Goal: Task Accomplishment & Management: Manage account settings

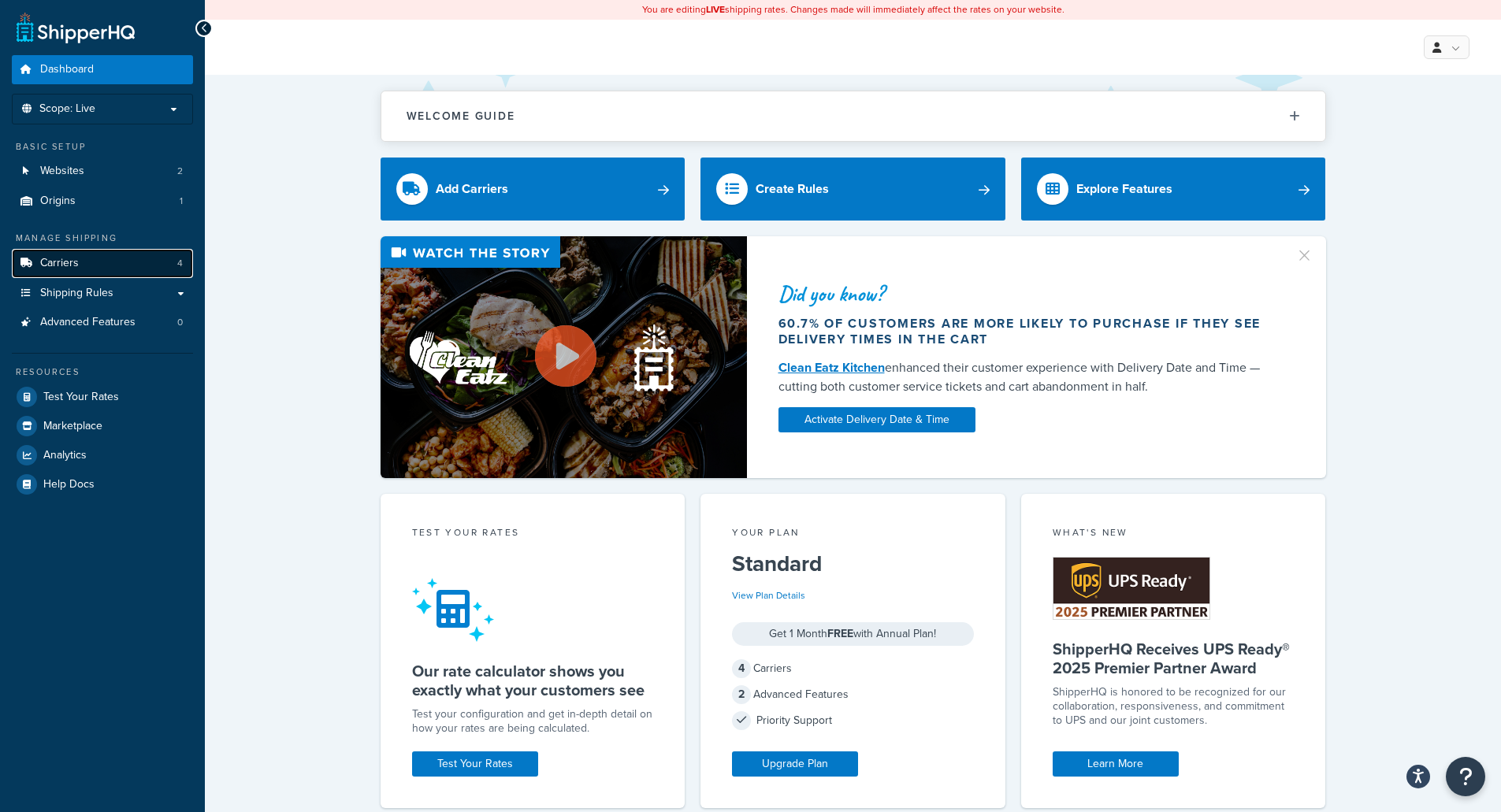
click at [144, 270] on link "Carriers 4" at bounding box center [102, 263] width 181 height 30
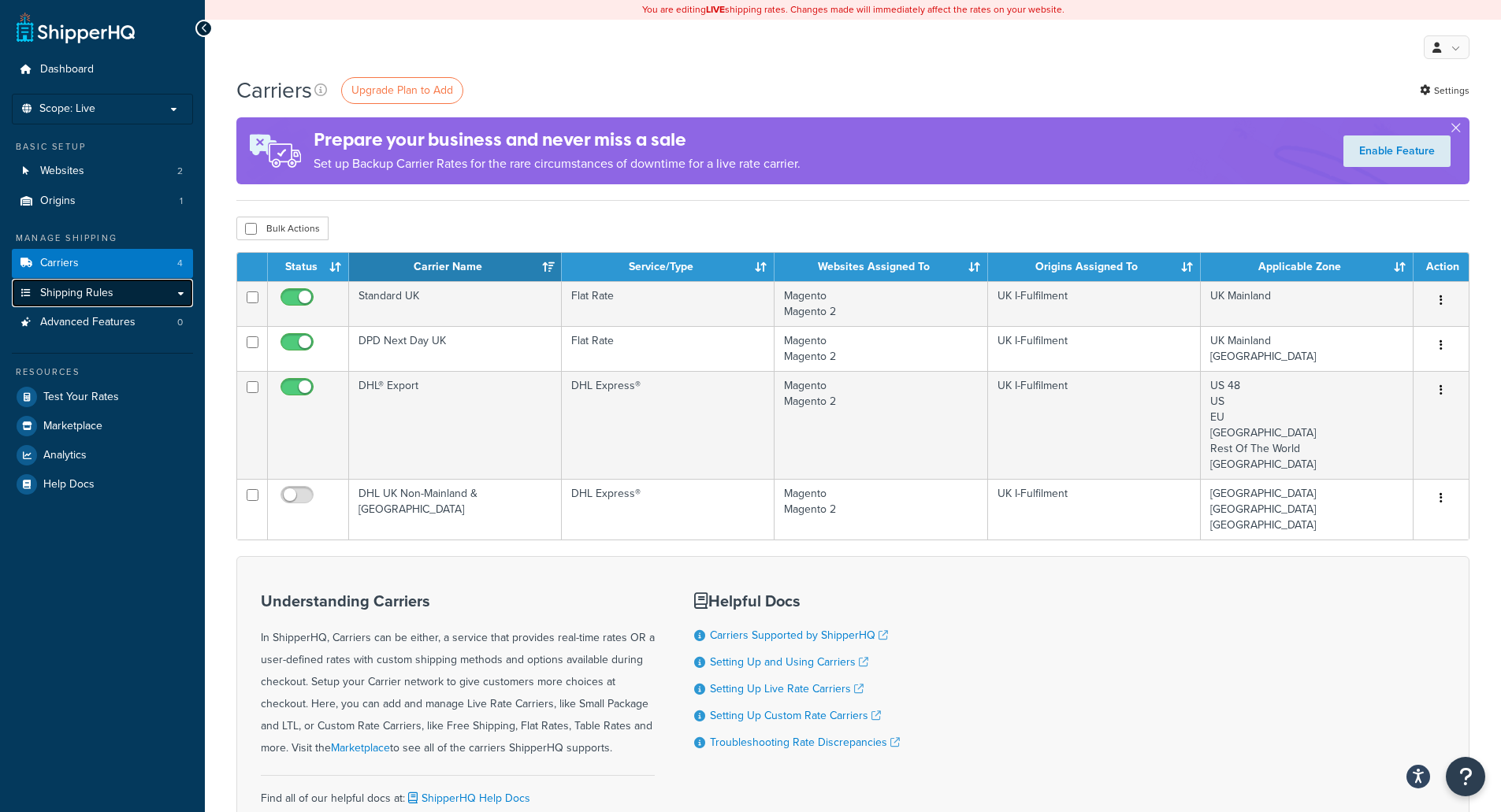
click at [141, 301] on link "Shipping Rules" at bounding box center [102, 293] width 181 height 30
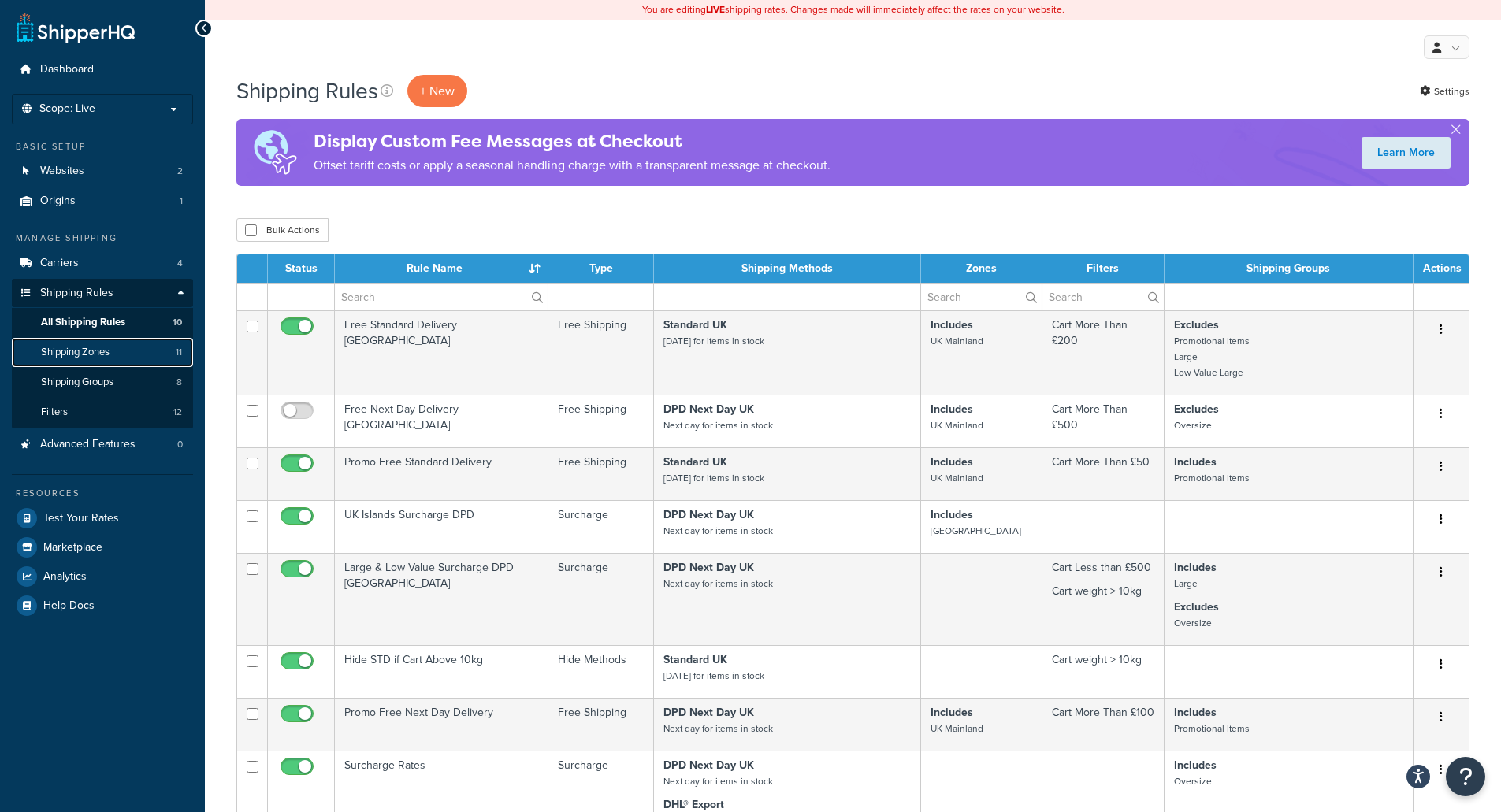
click at [125, 356] on link "Shipping Zones 11" at bounding box center [102, 352] width 181 height 30
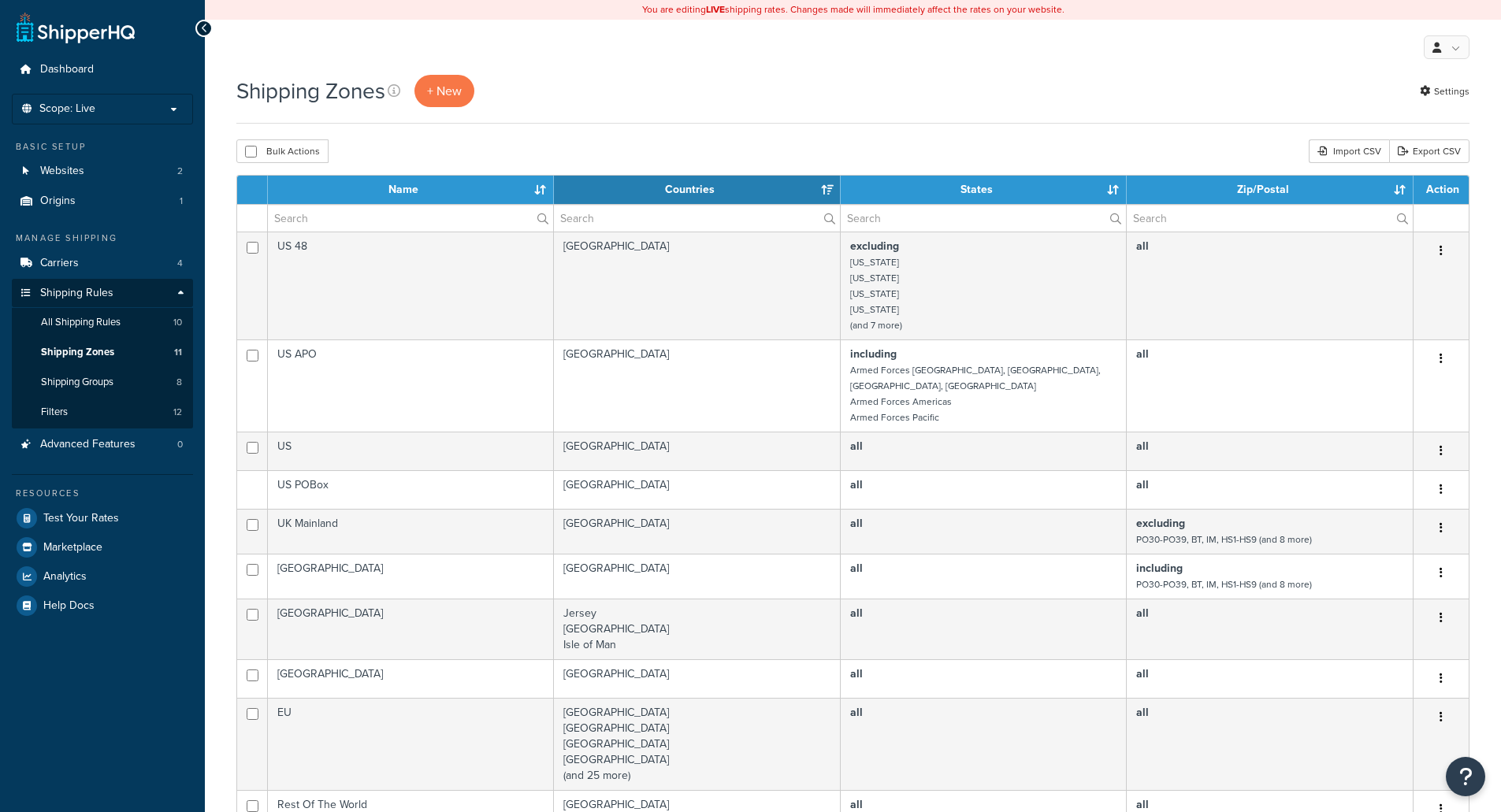
select select "15"
click at [110, 260] on link "Carriers 4" at bounding box center [102, 263] width 181 height 30
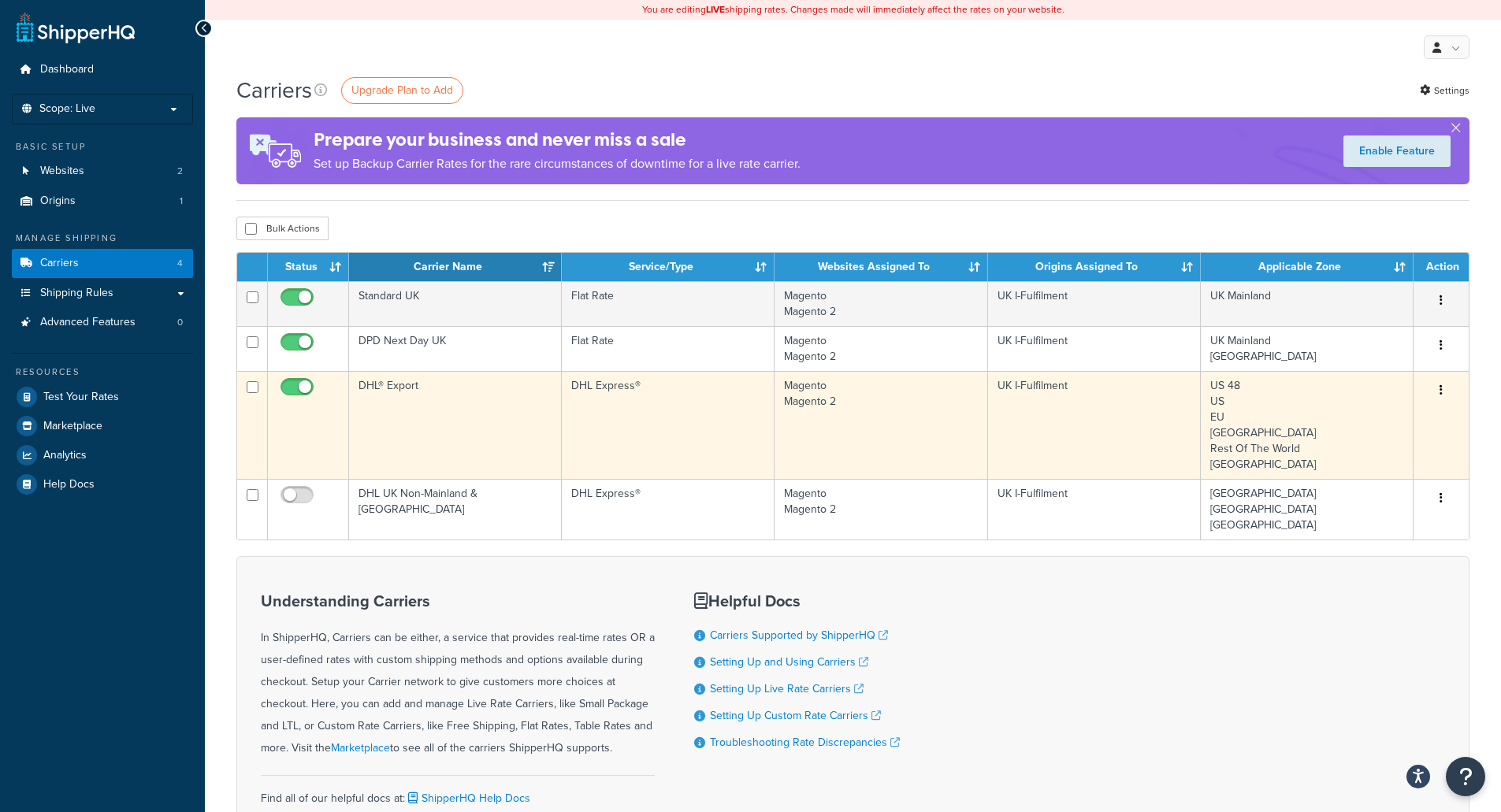
click at [732, 383] on td "DHL Express®" at bounding box center [667, 425] width 212 height 108
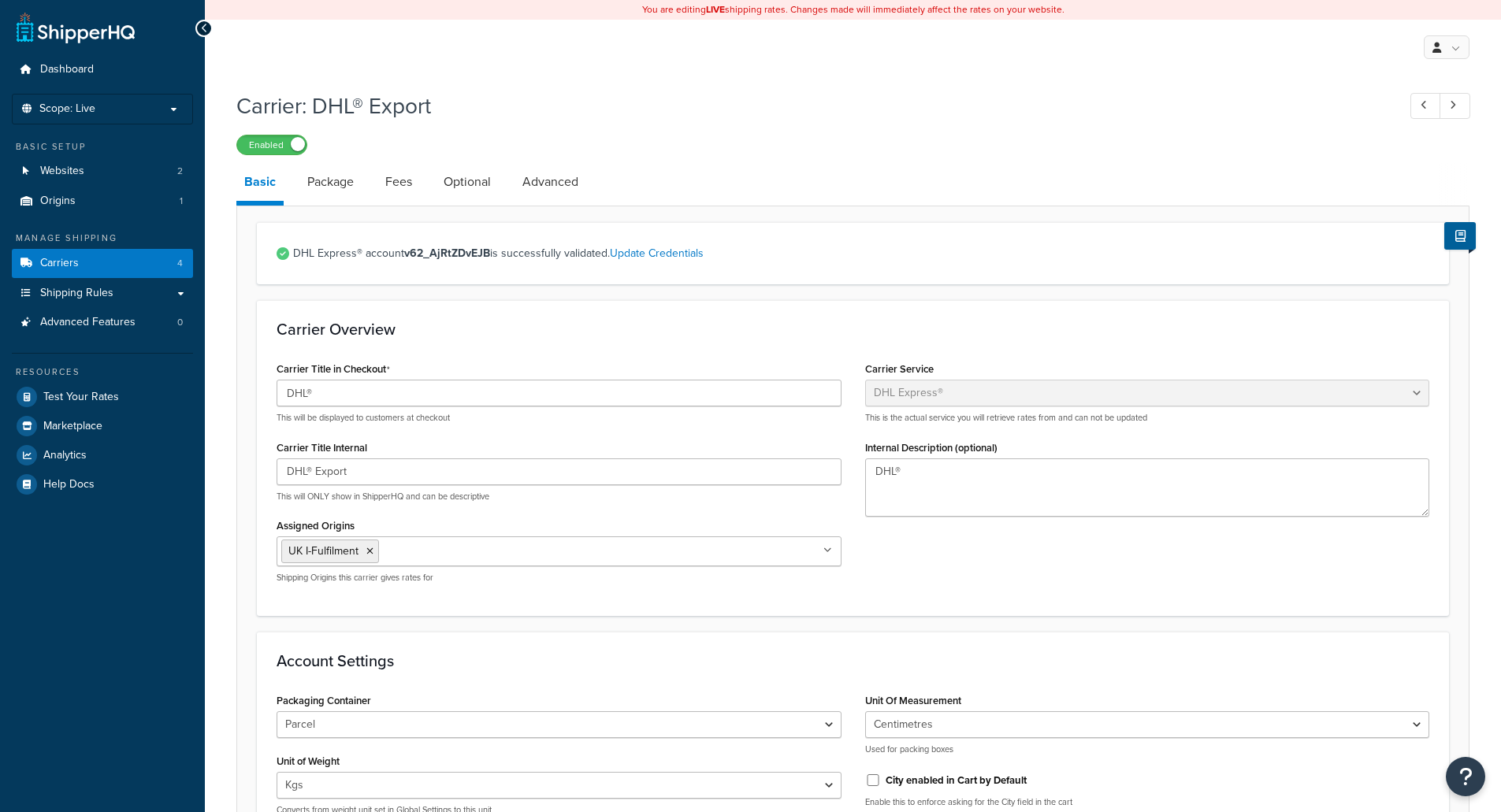
select select "dhl"
select select "kg"
select select "CM"
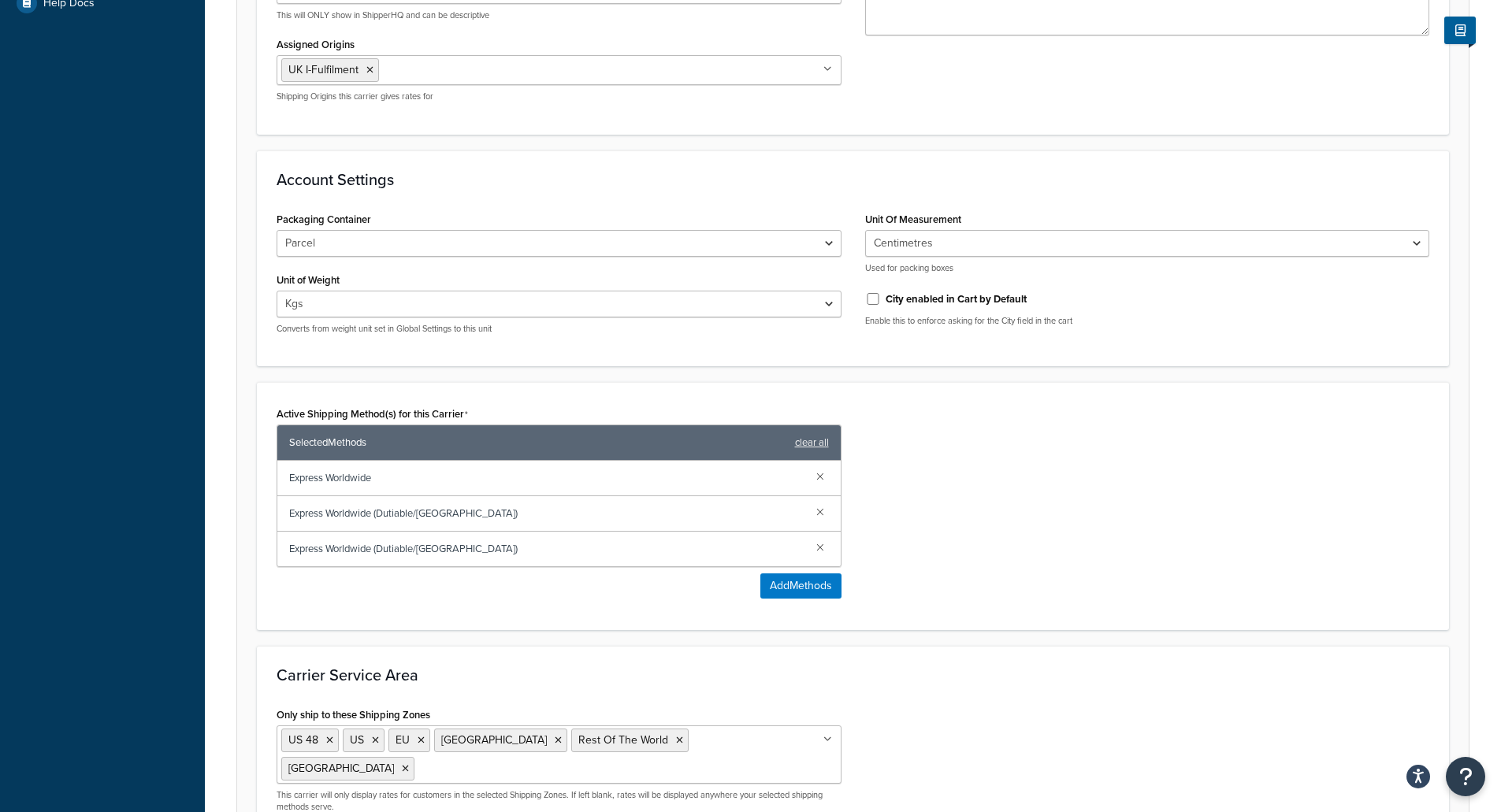
scroll to position [655, 0]
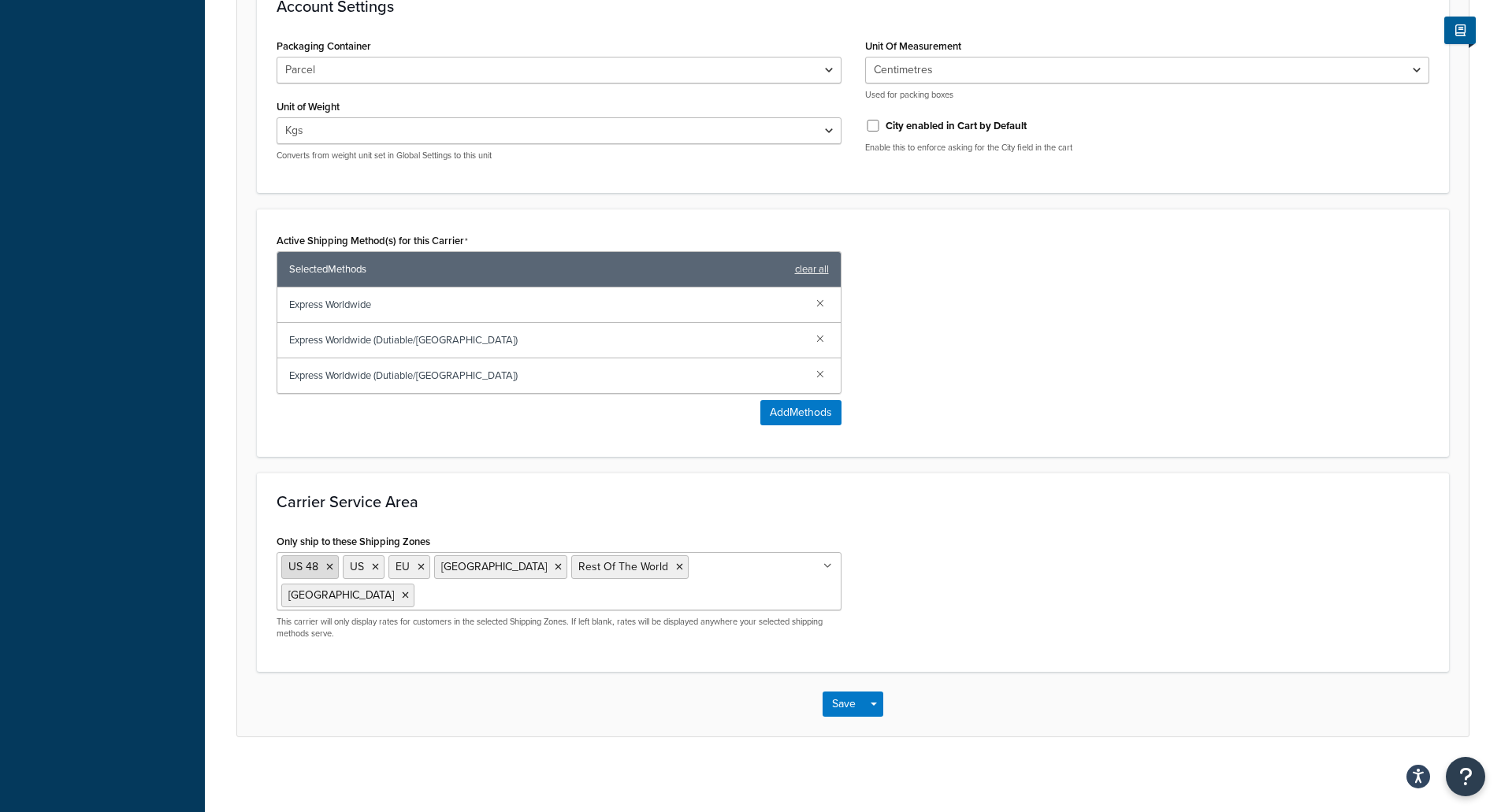
click at [326, 570] on icon at bounding box center [329, 567] width 7 height 10
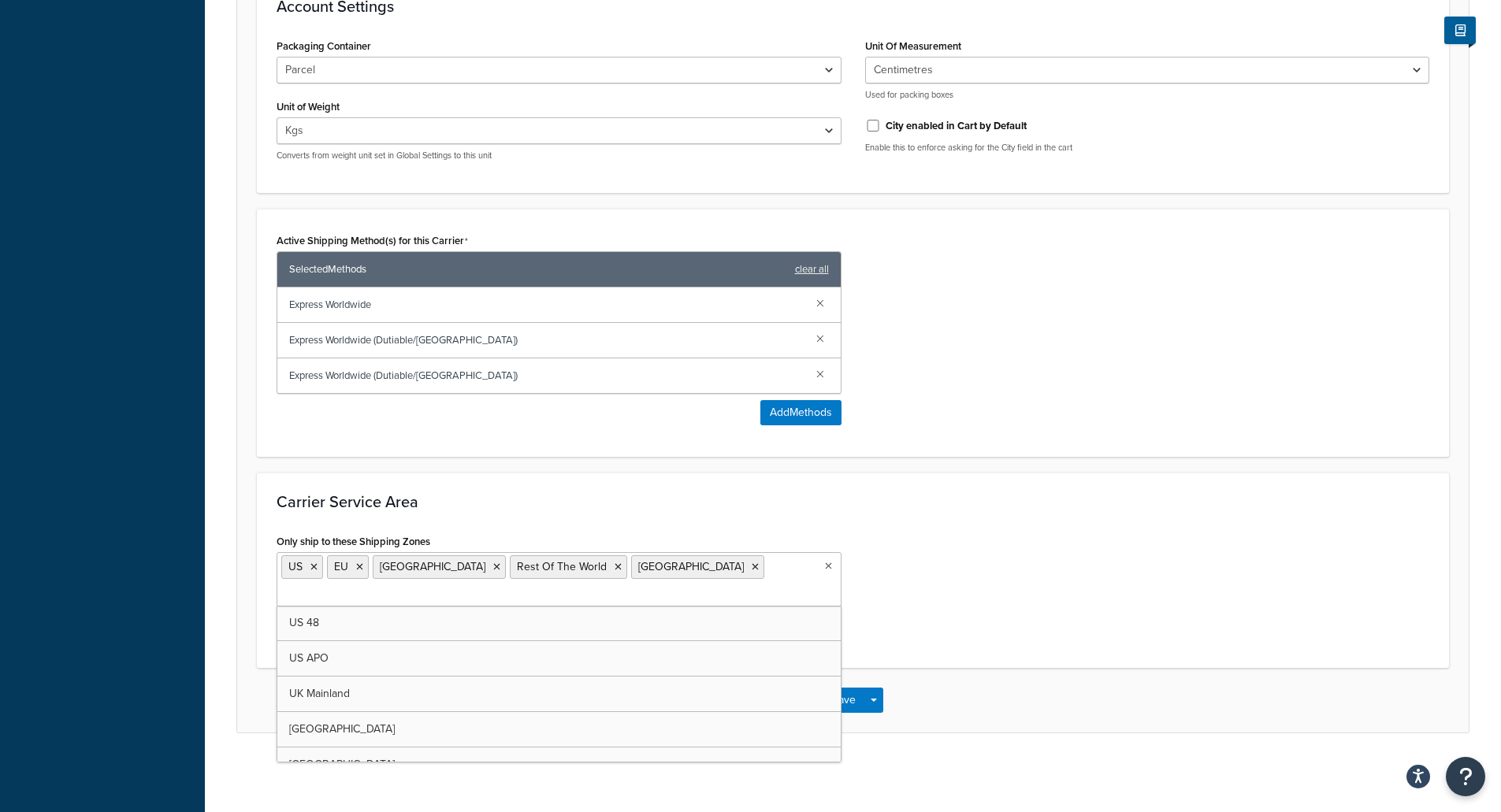
scroll to position [630, 0]
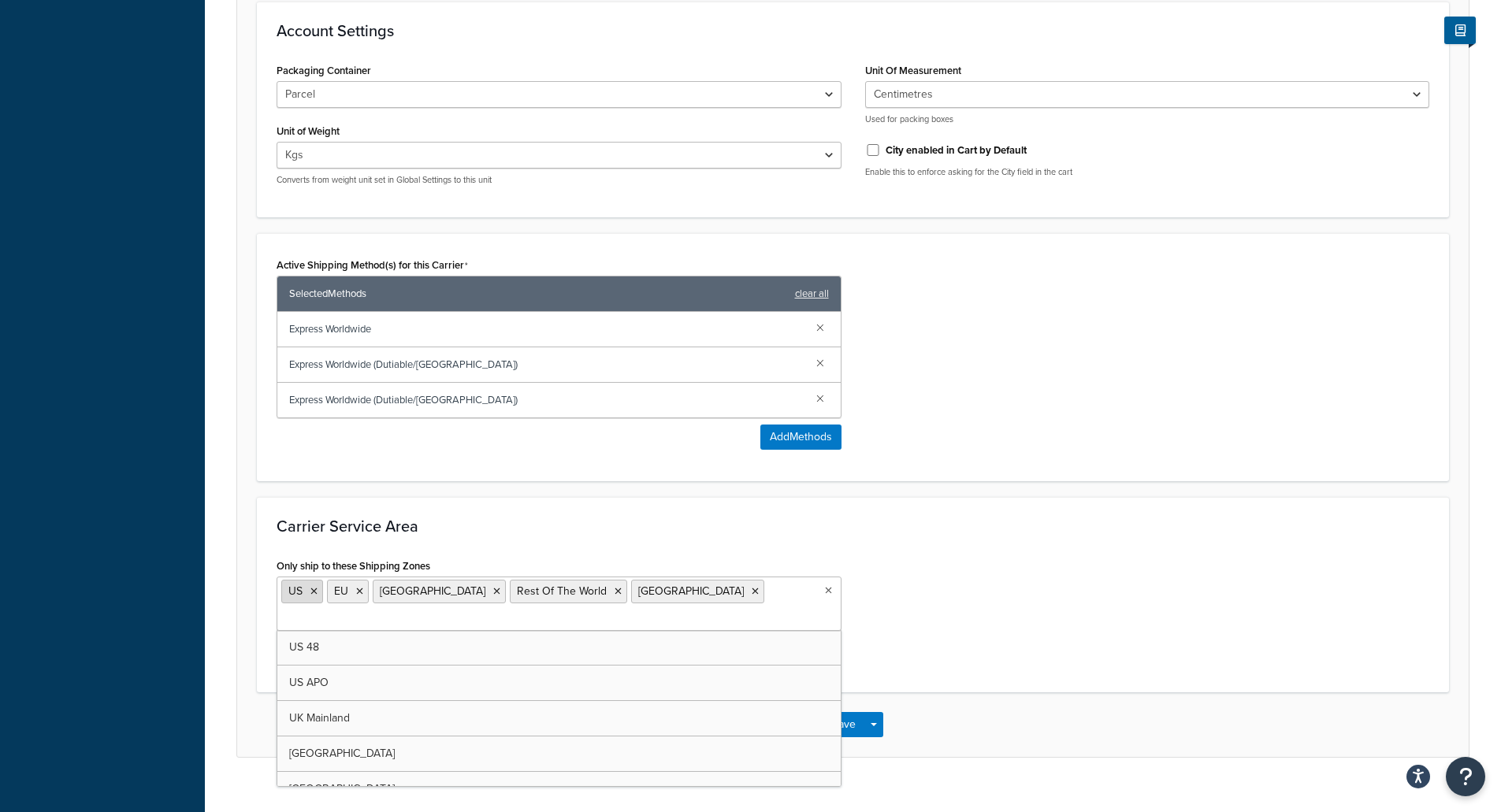
click at [313, 594] on icon at bounding box center [314, 592] width 7 height 10
click at [239, 592] on form "DHL Express® account v62_AjRtZDvEJB is successfully validated. Update Credentia…" at bounding box center [853, 174] width 1231 height 1164
click at [845, 712] on button "Save" at bounding box center [843, 725] width 42 height 26
